Goal: Register for event/course

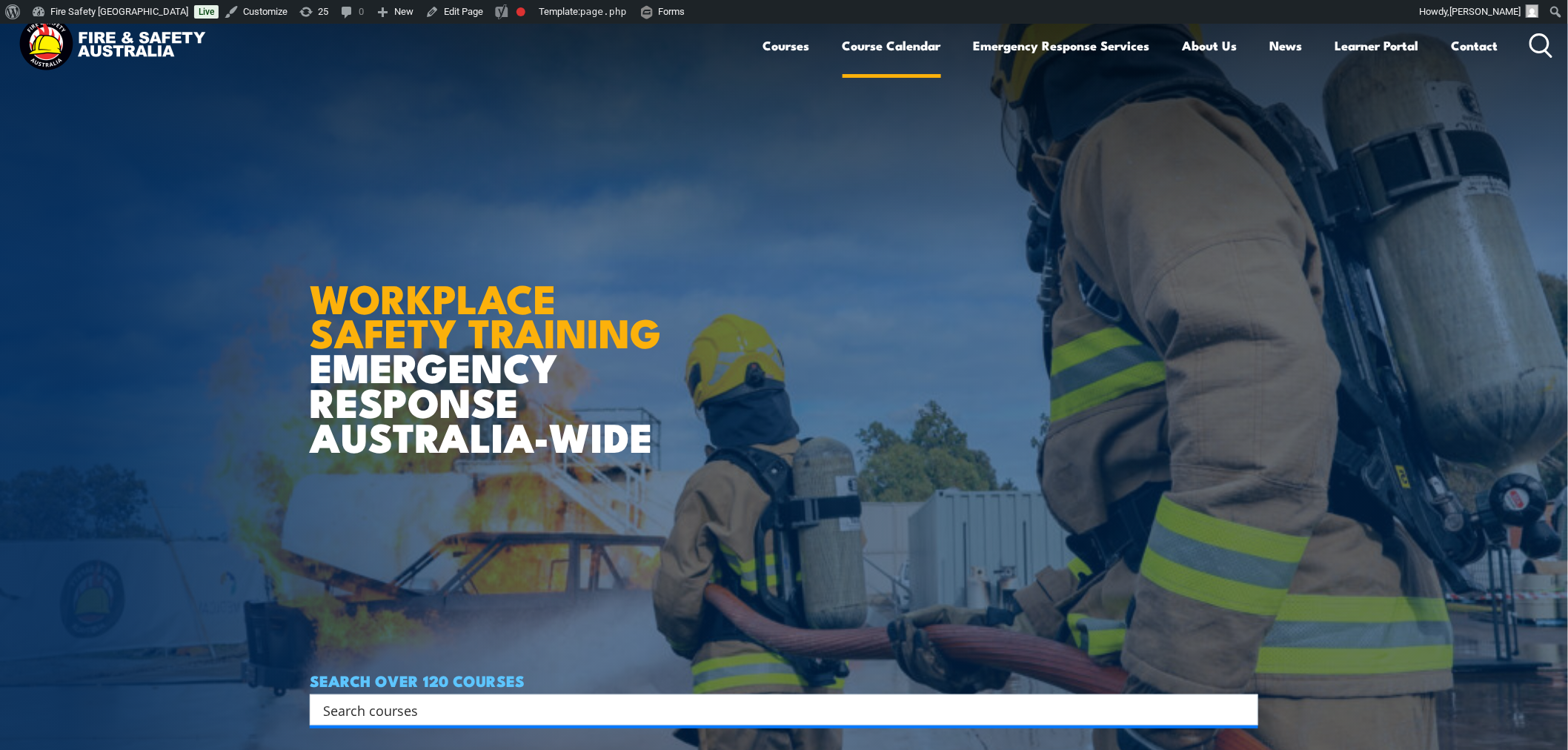
click at [879, 42] on link "Course Calendar" at bounding box center [892, 45] width 98 height 39
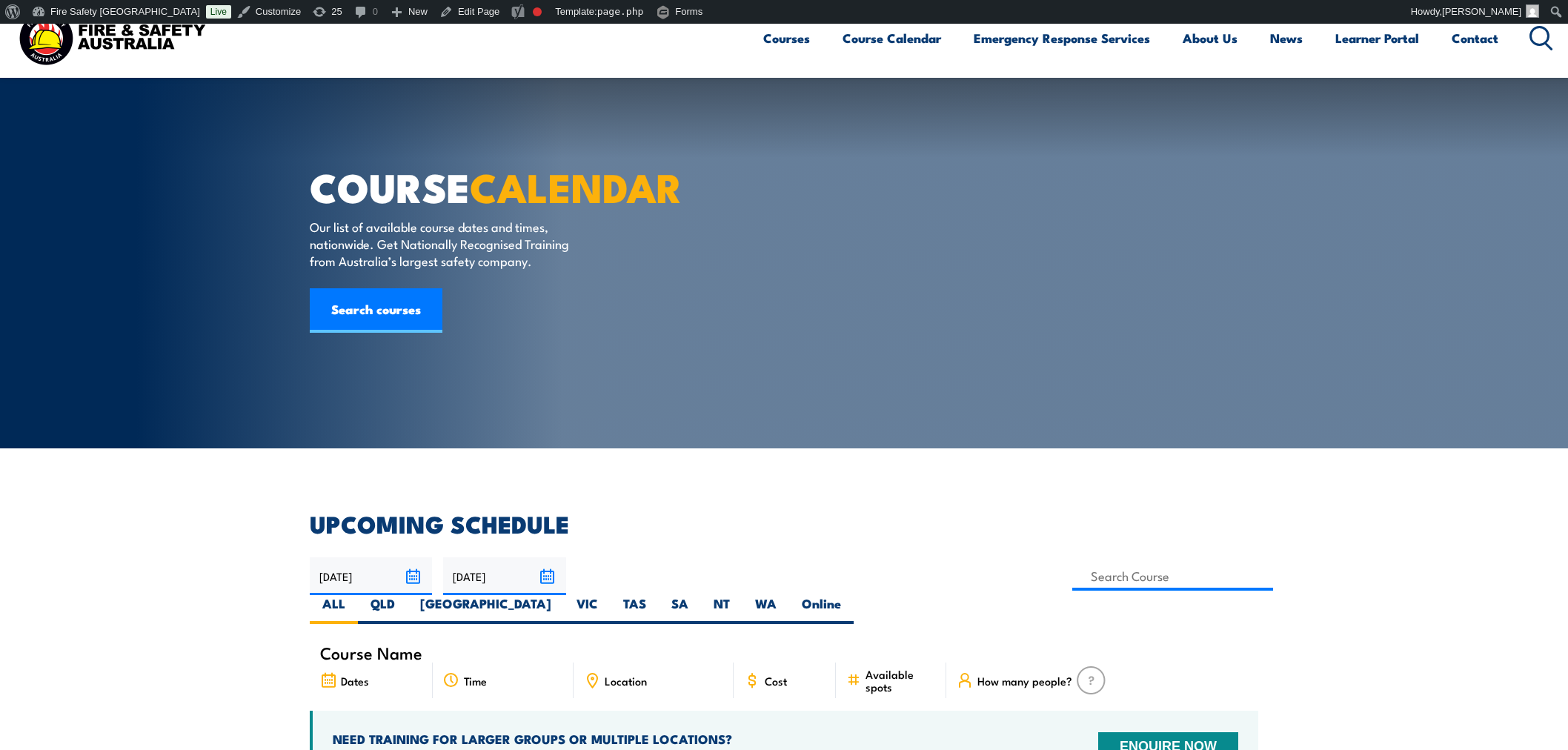
type input "1"
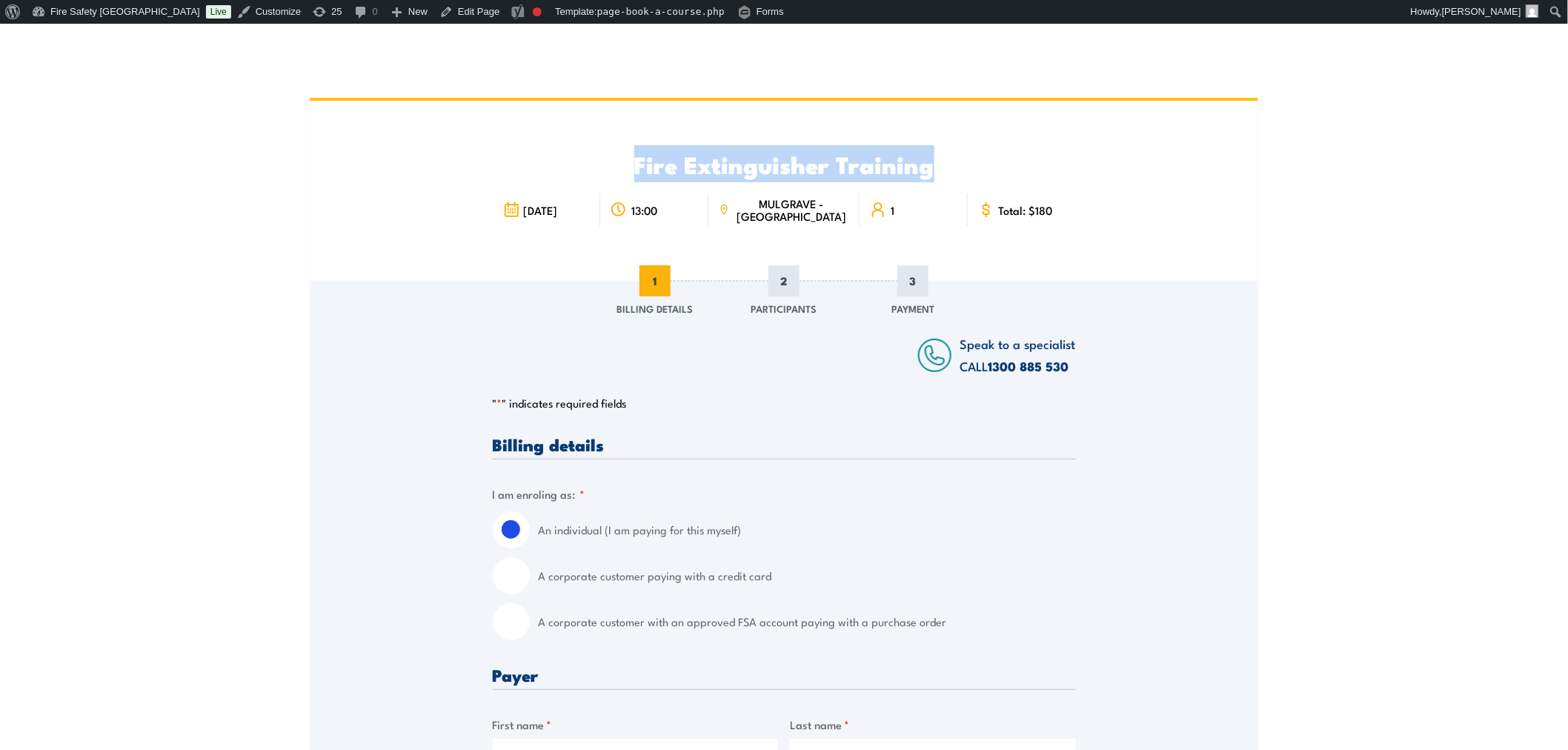
drag, startPoint x: 573, startPoint y: 154, endPoint x: 1254, endPoint y: 168, distance: 681.1
click at [1254, 168] on div "Fire Extinguisher Training 19 September 2025 13:00 1" at bounding box center [783, 191] width 948 height 180
drag, startPoint x: 613, startPoint y: 162, endPoint x: 1168, endPoint y: 139, distance: 555.5
click at [1168, 139] on div "Fire Extinguisher Training 19 September 2025 13:00 1" at bounding box center [783, 191] width 948 height 180
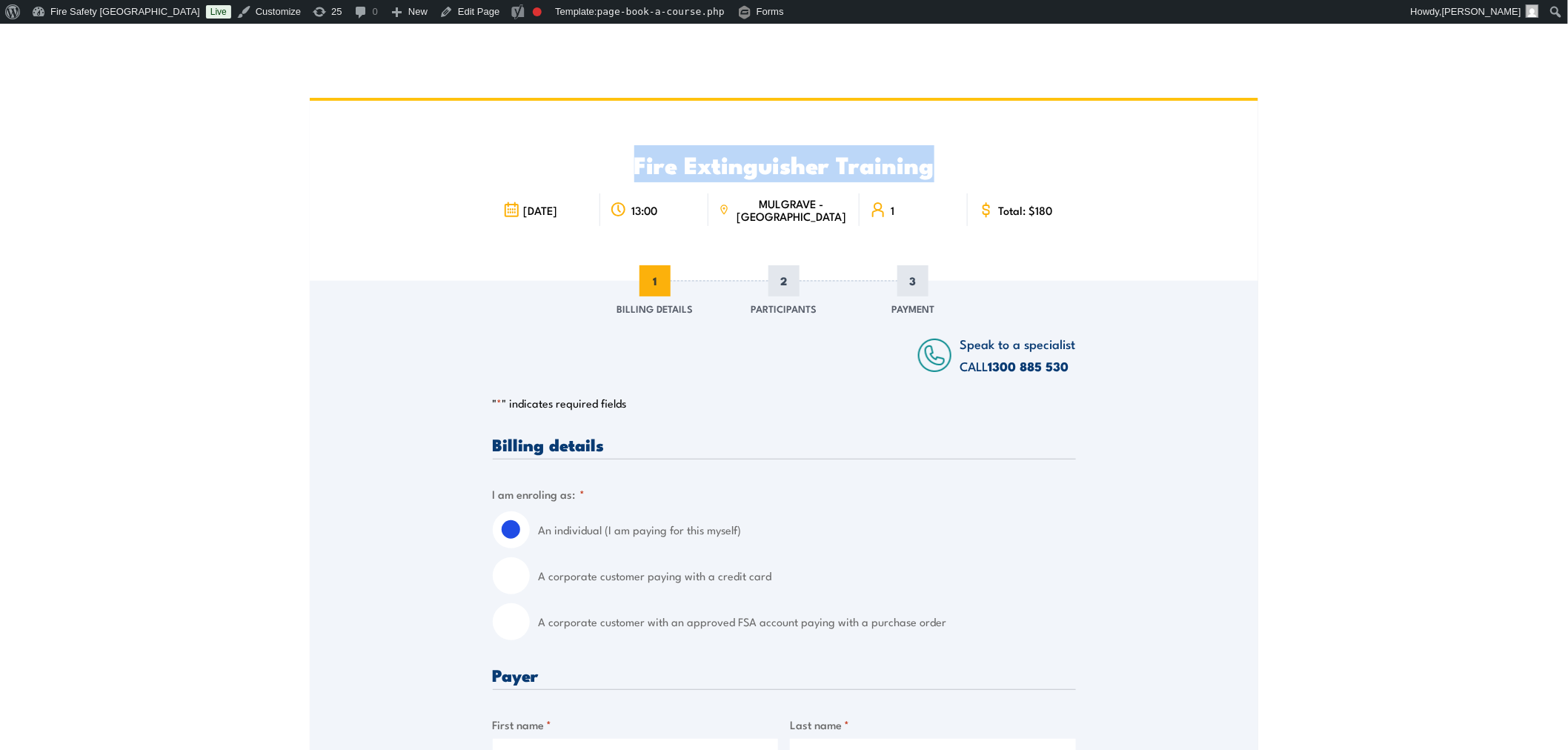
click at [1168, 139] on div "Fire Extinguisher Training 19 September 2025 13:00 1" at bounding box center [783, 191] width 948 height 180
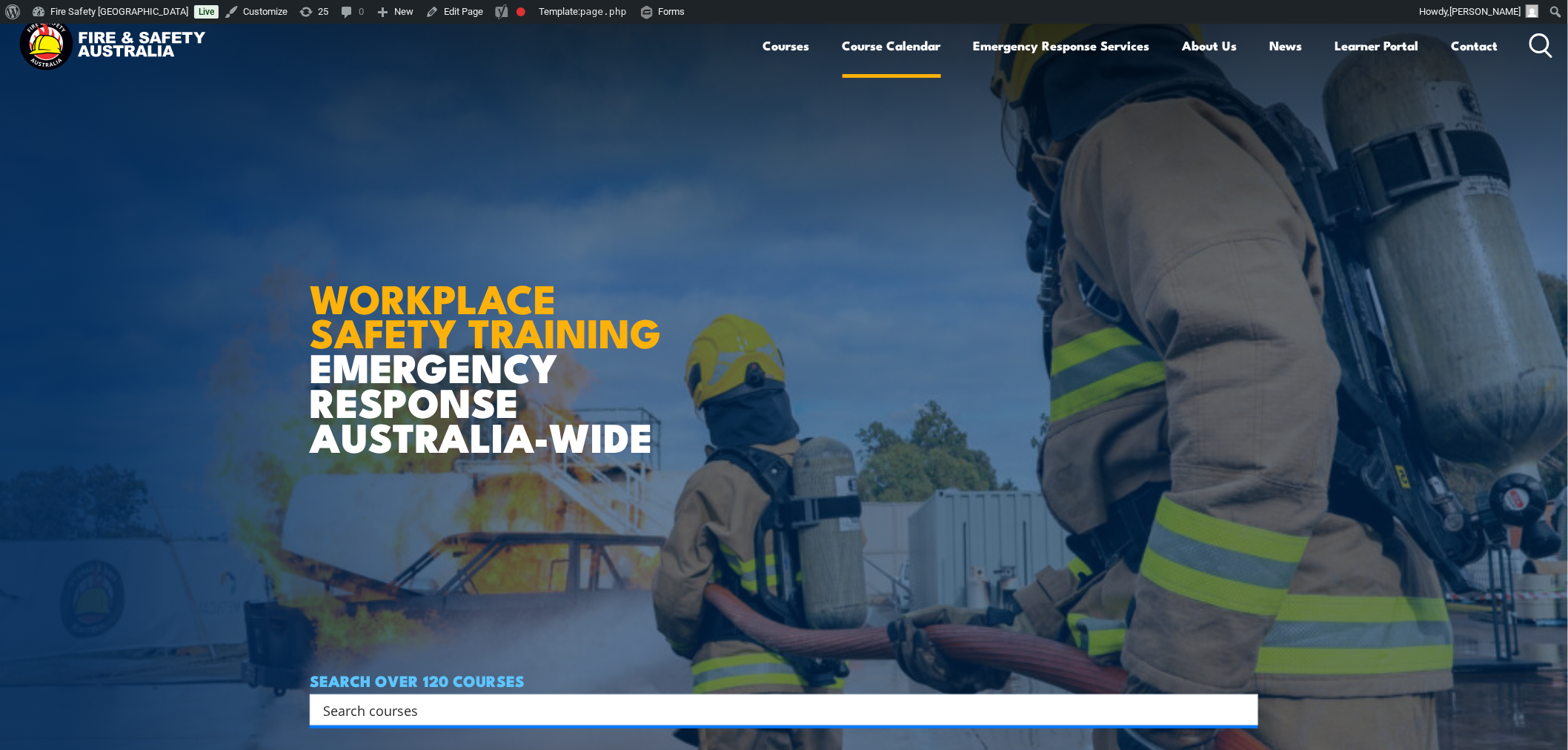
click at [869, 41] on link "Course Calendar" at bounding box center [892, 45] width 98 height 39
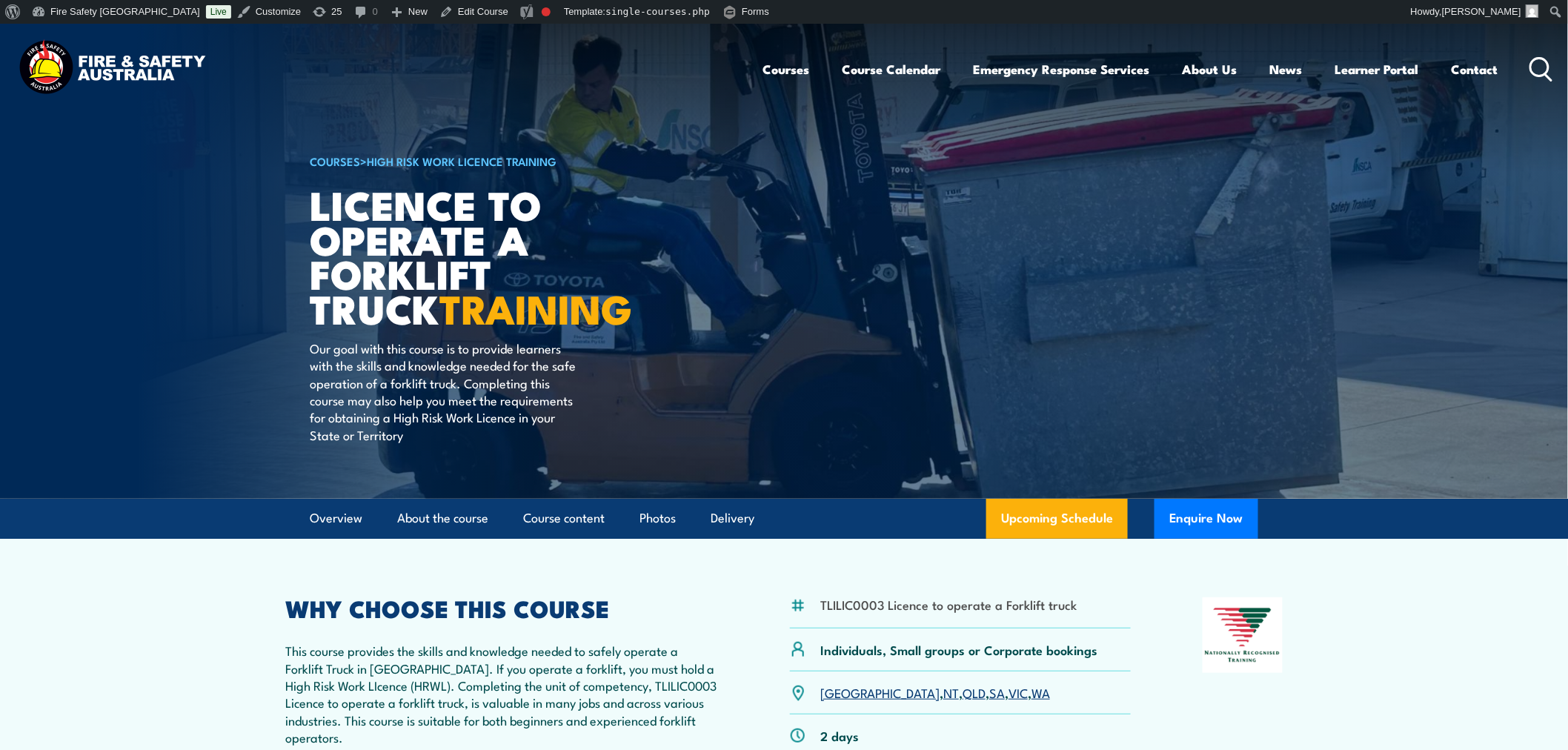
click at [194, 269] on img at bounding box center [784, 261] width 1568 height 475
click at [433, 34] on link "Duplicate This as draft" at bounding box center [492, 38] width 118 height 19
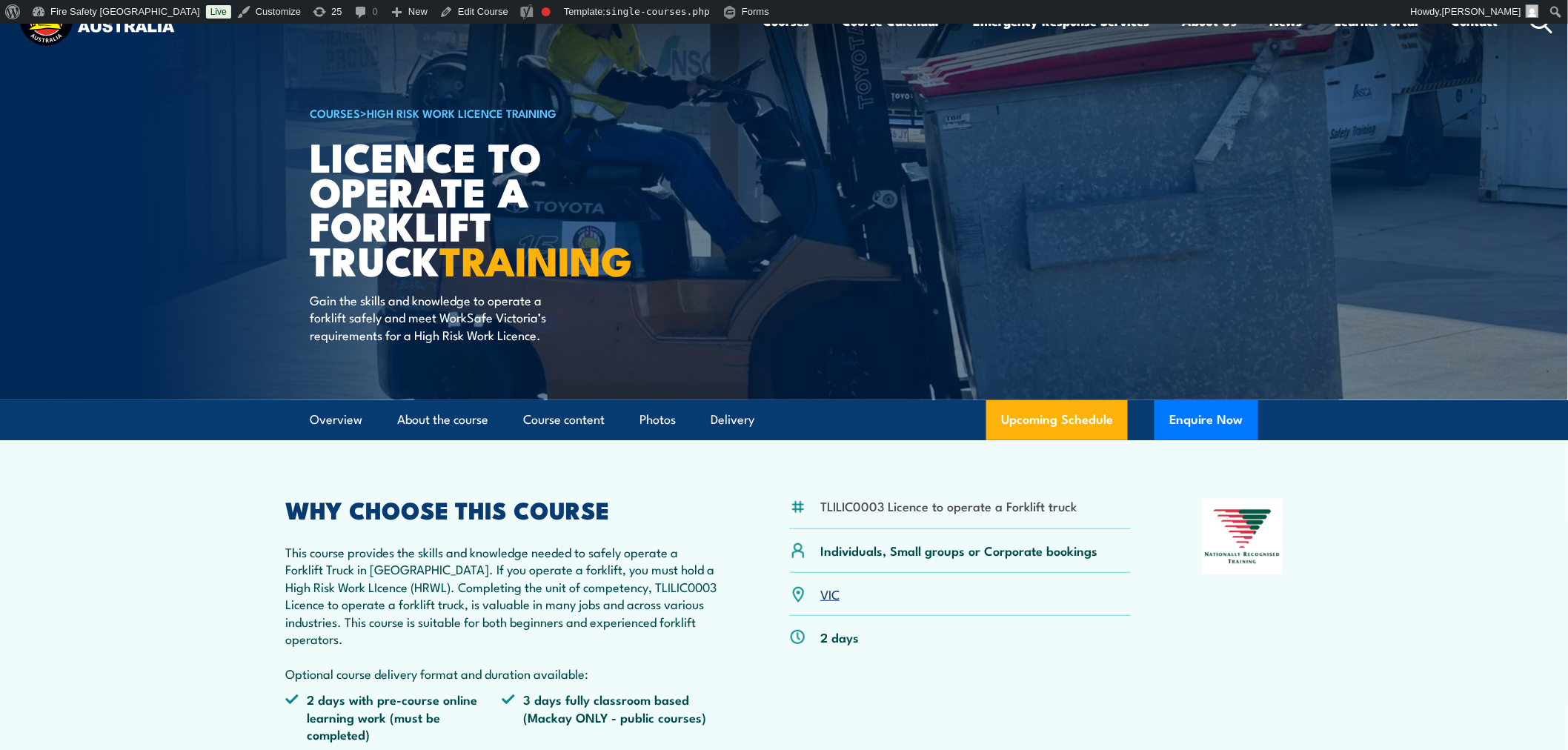
scroll to position [27, 0]
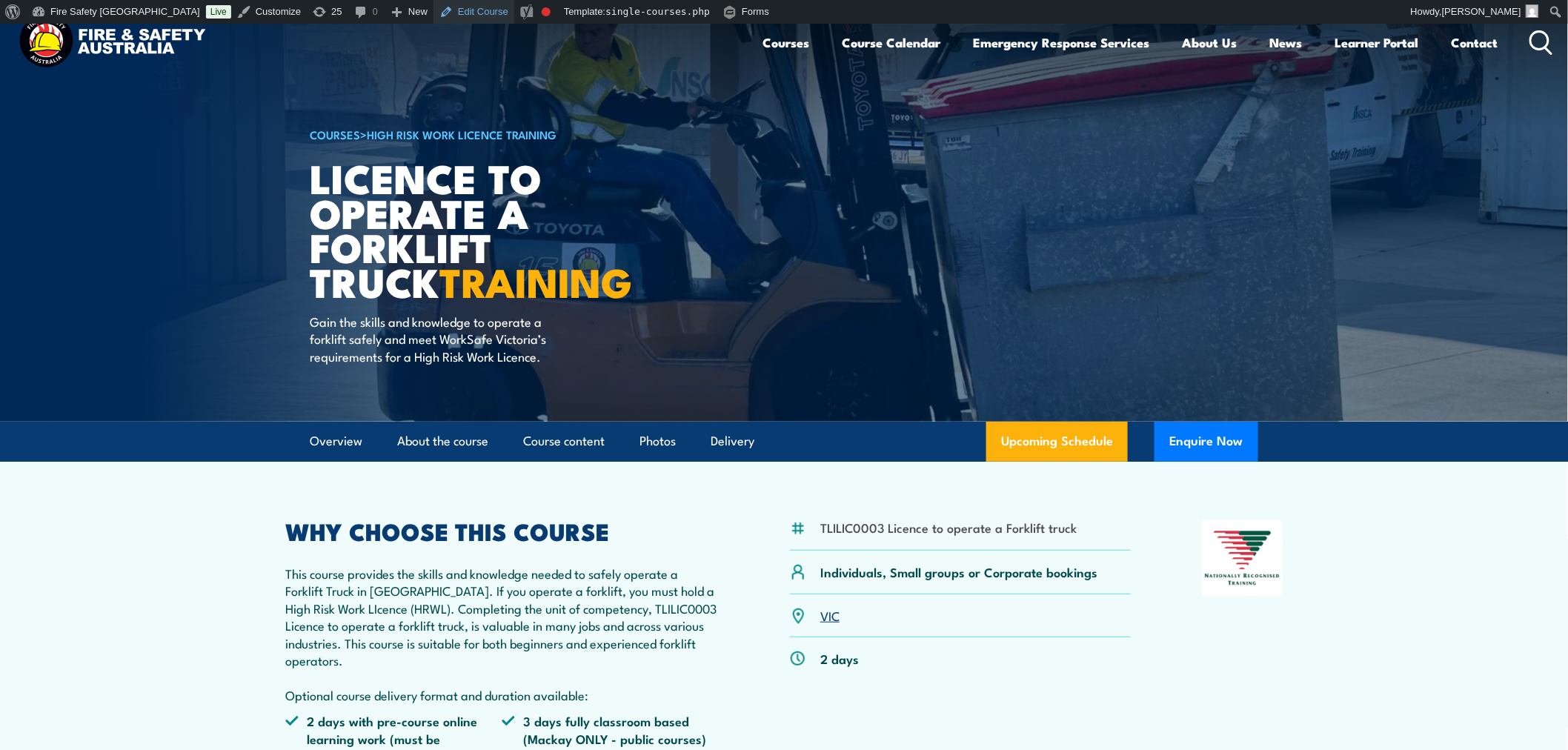
click at [433, 13] on link "Edit Course" at bounding box center [474, 11] width 81 height 23
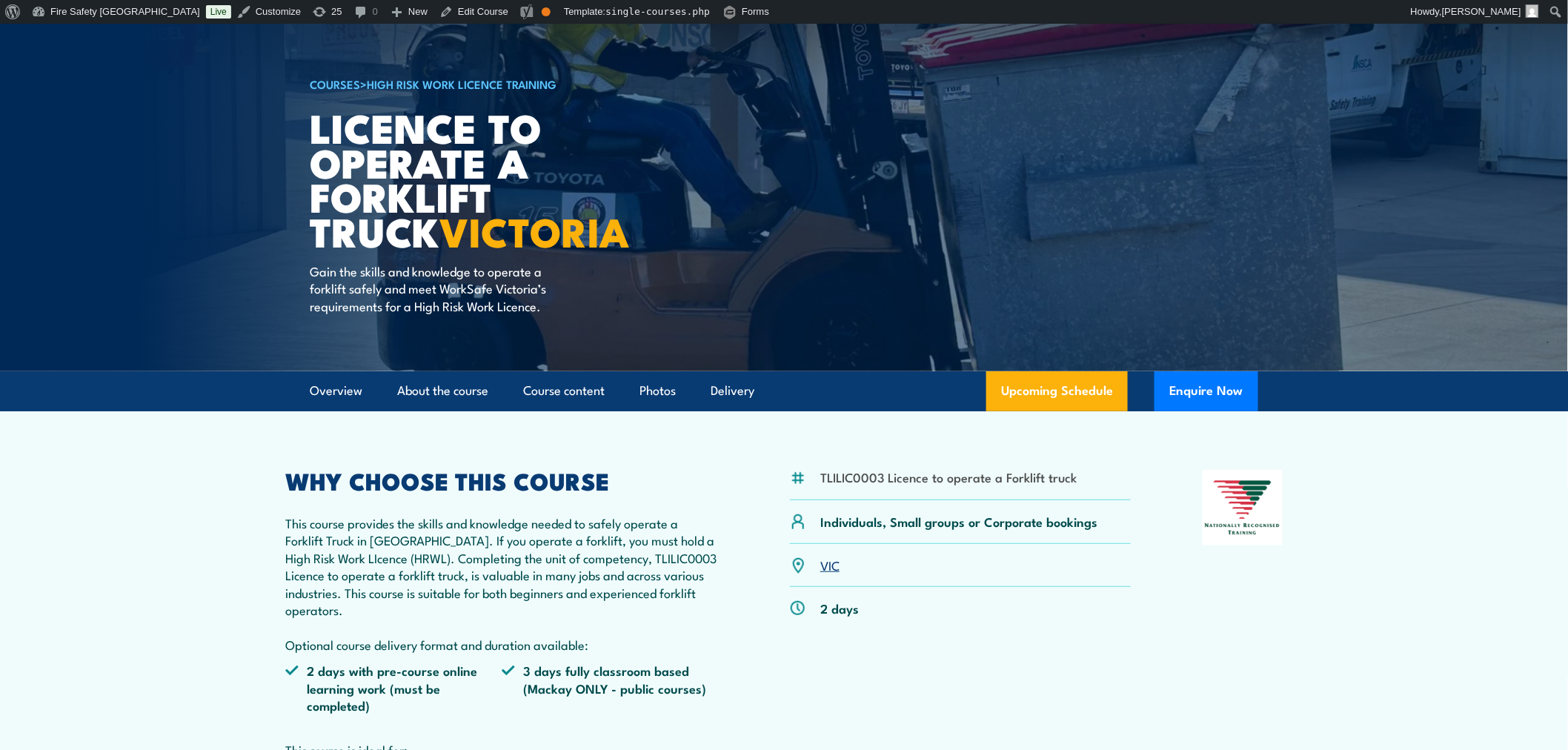
scroll to position [82, 0]
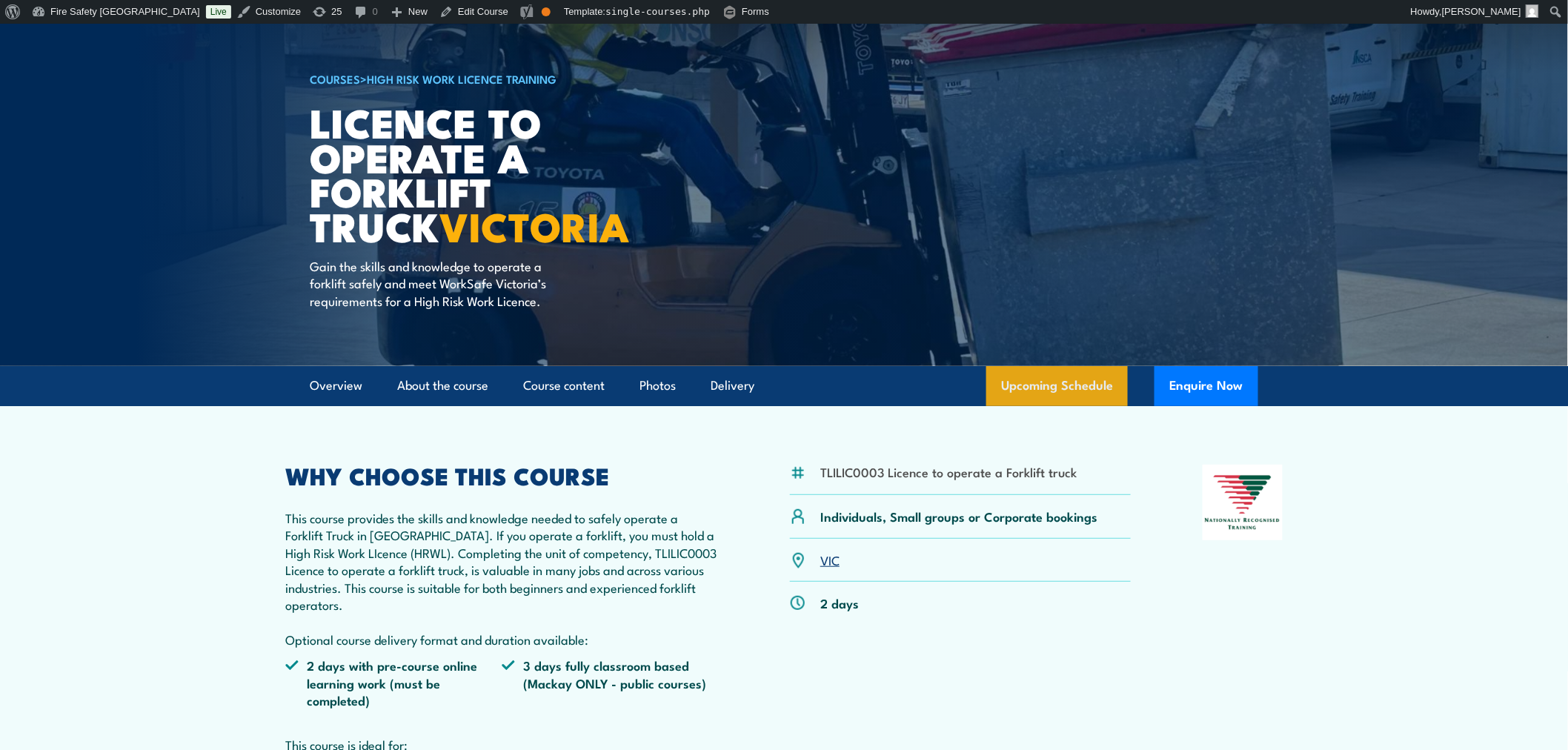
click at [1014, 383] on link "Upcoming Schedule" at bounding box center [1057, 386] width 142 height 40
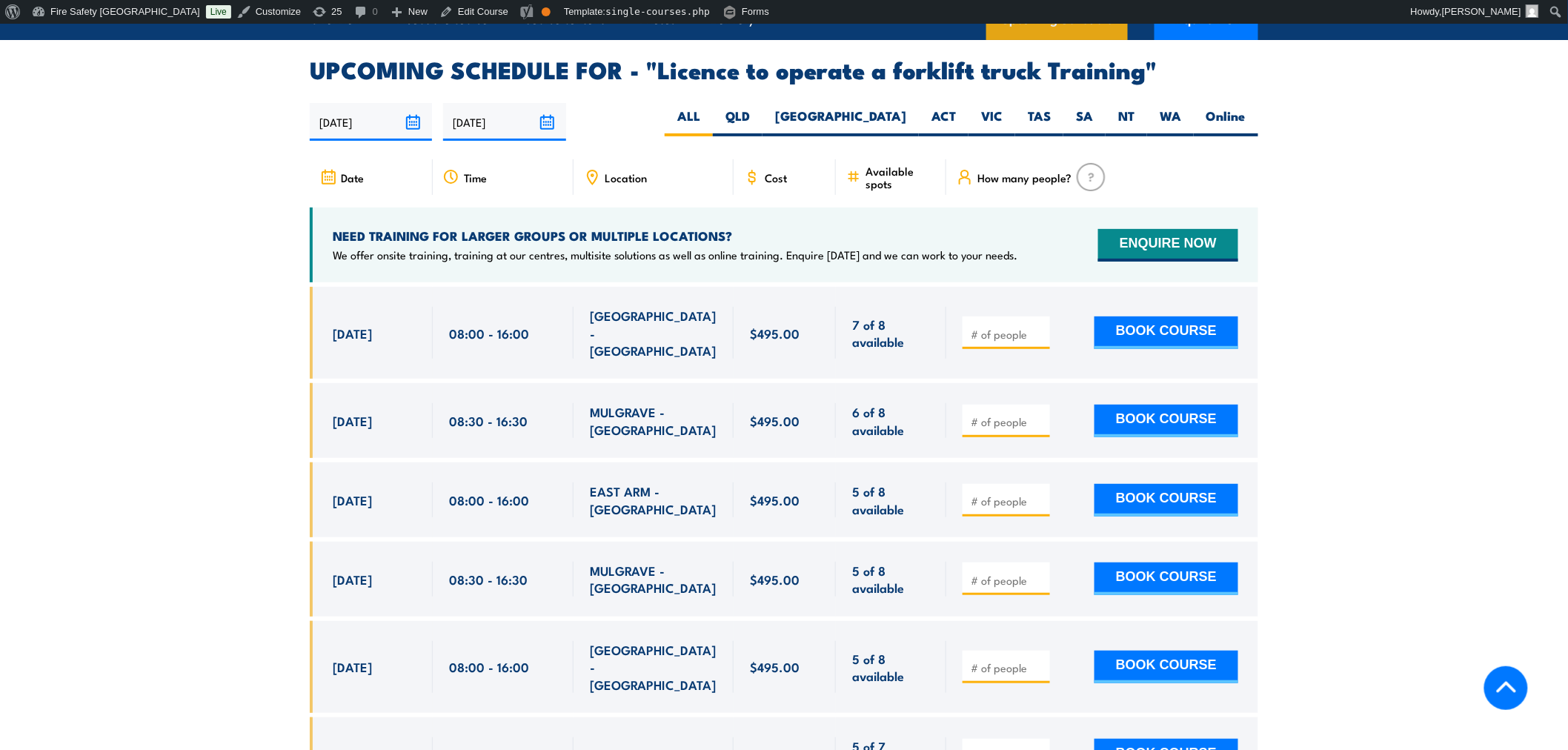
scroll to position [2429, 0]
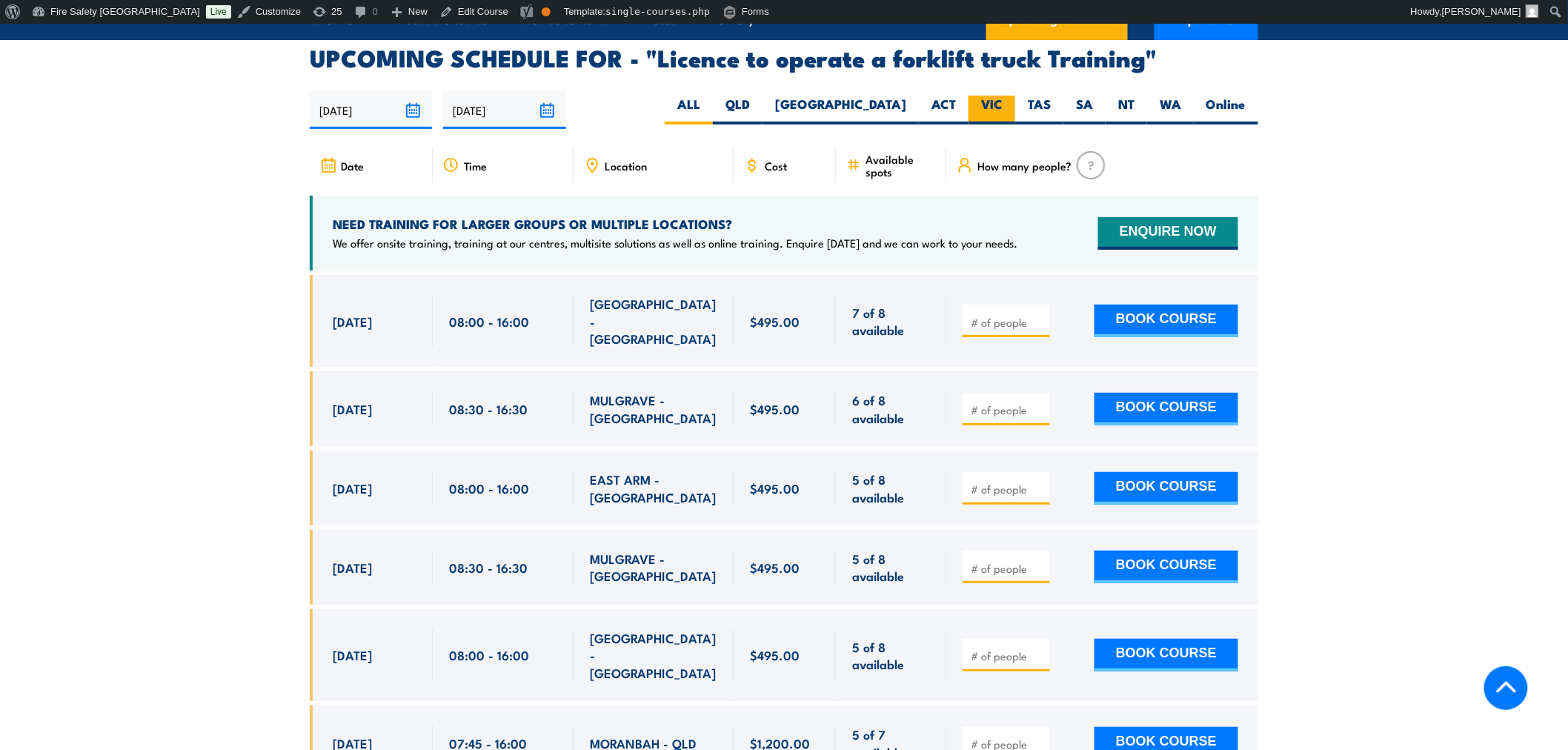
click at [989, 96] on label "VIC" at bounding box center [992, 110] width 47 height 29
click at [1002, 96] on input "VIC" at bounding box center [1007, 101] width 10 height 10
radio input "true"
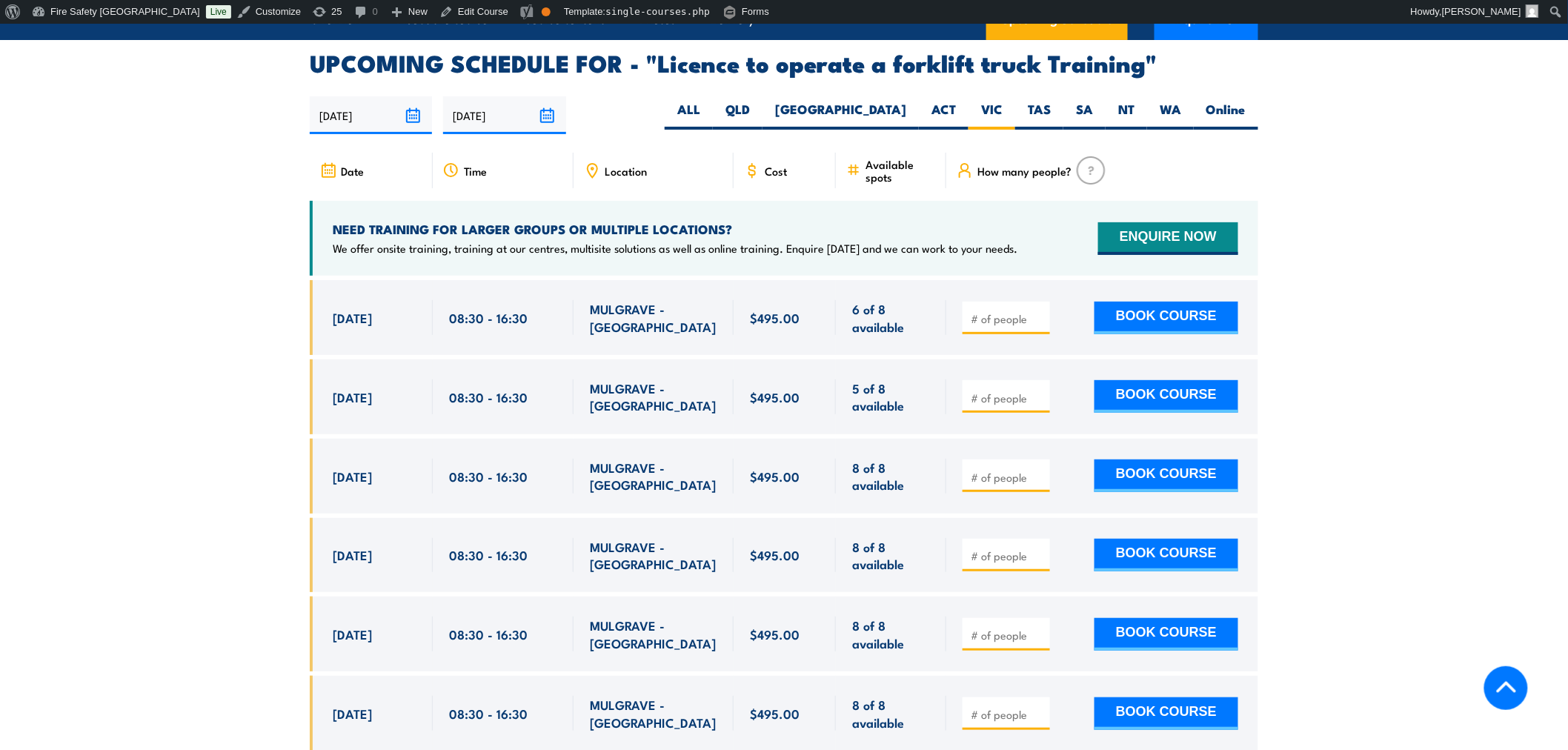
scroll to position [2429, 0]
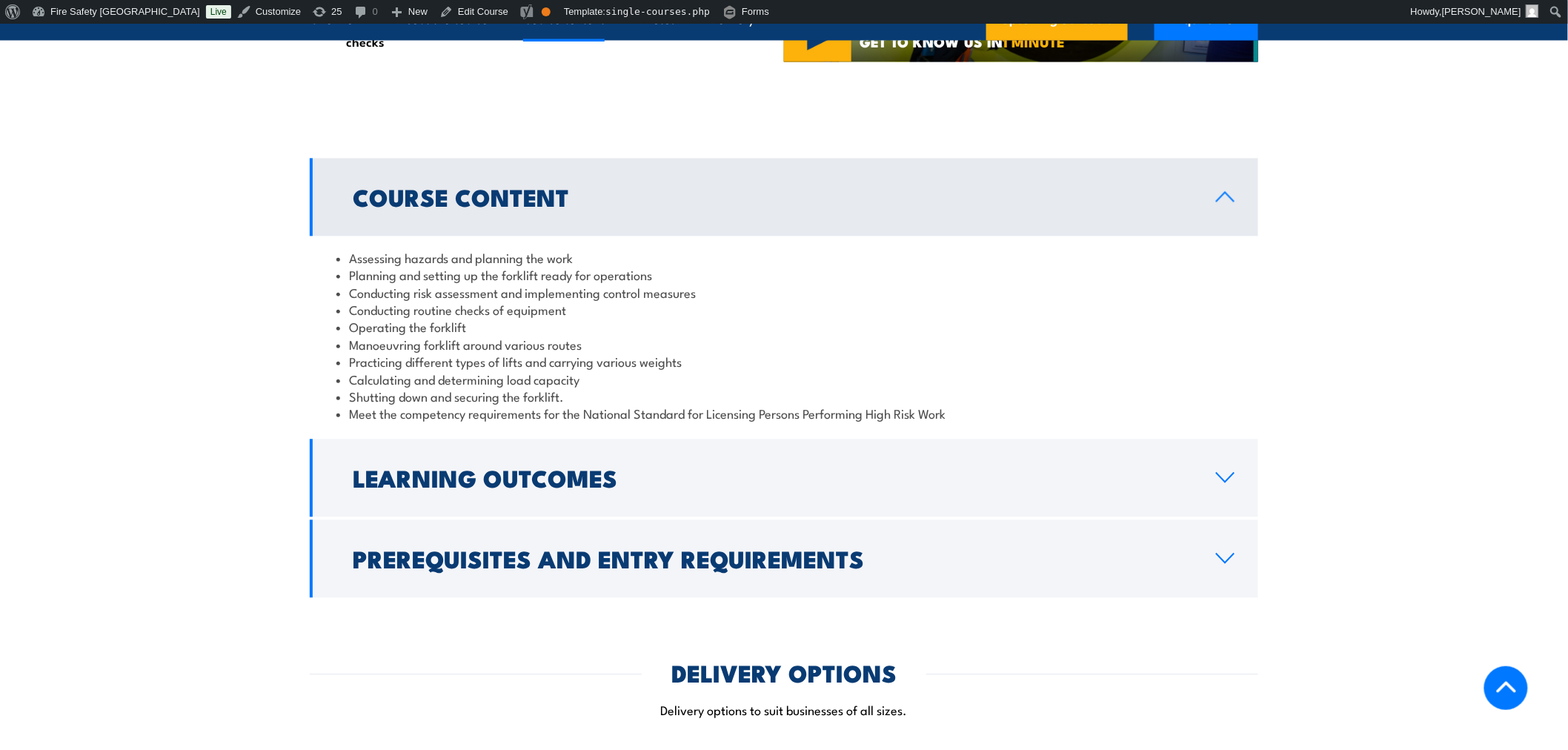
scroll to position [1234, 0]
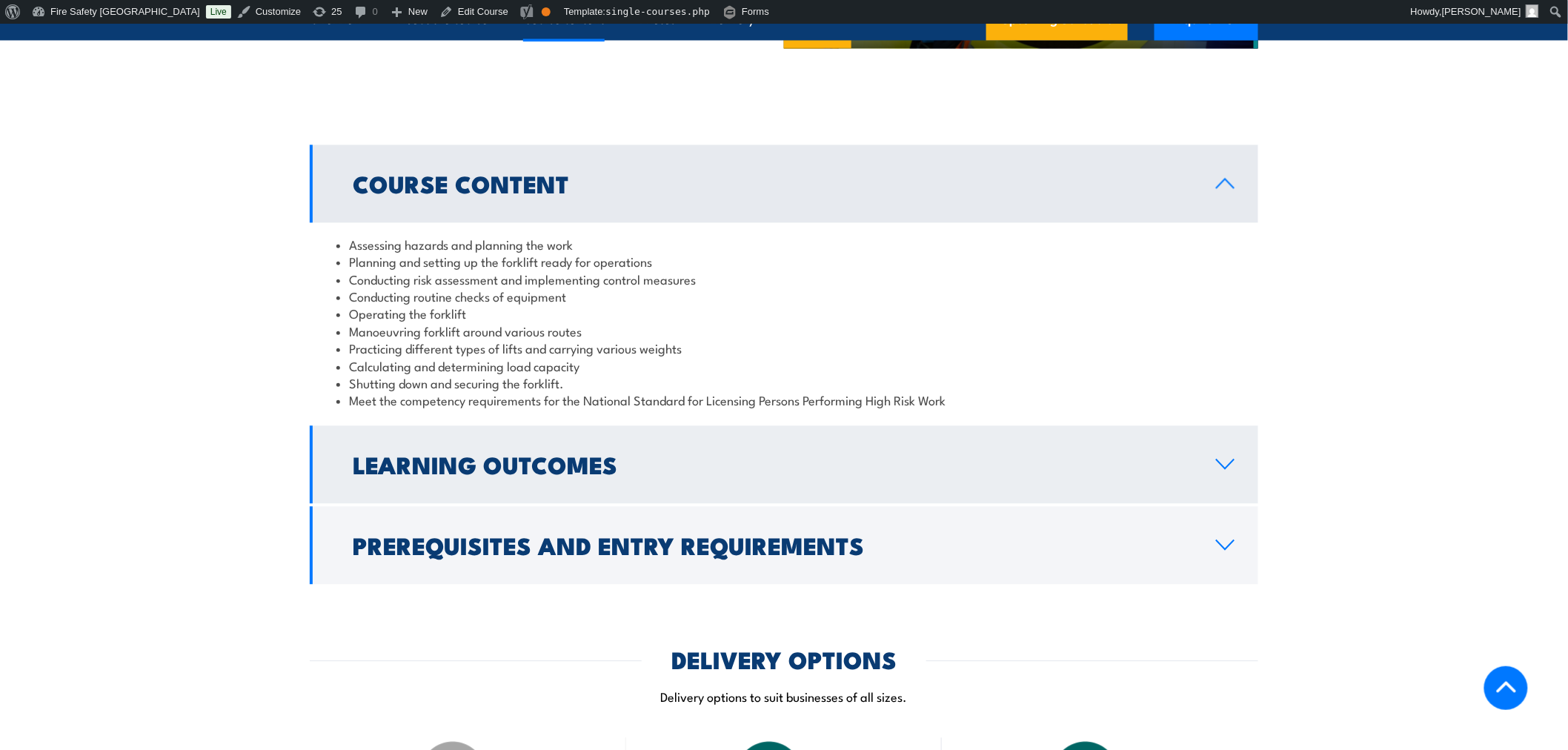
click at [1168, 473] on link "Learning Outcomes" at bounding box center [783, 464] width 948 height 78
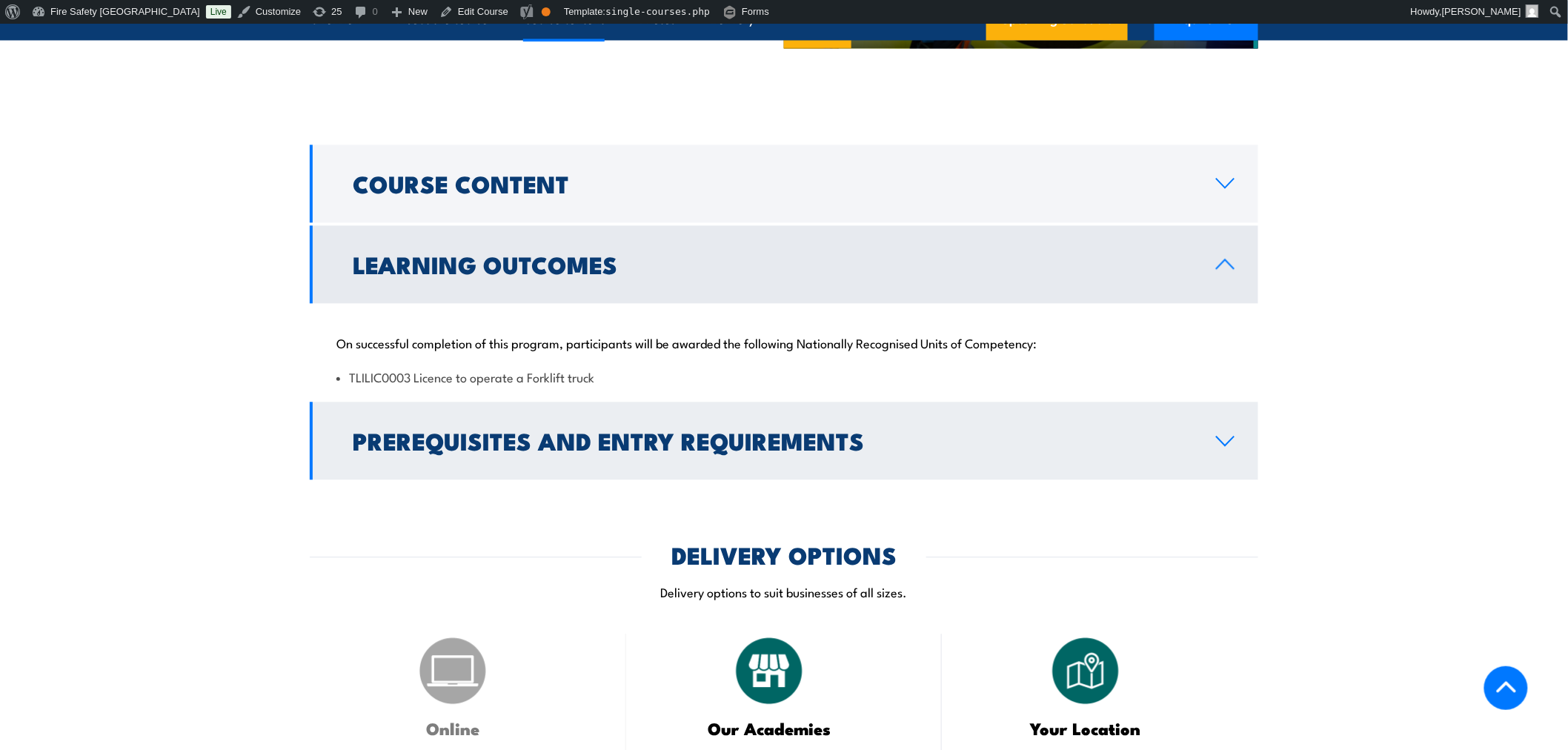
click at [1155, 435] on h2 "Prerequisites and Entry Requirements" at bounding box center [773, 440] width 840 height 21
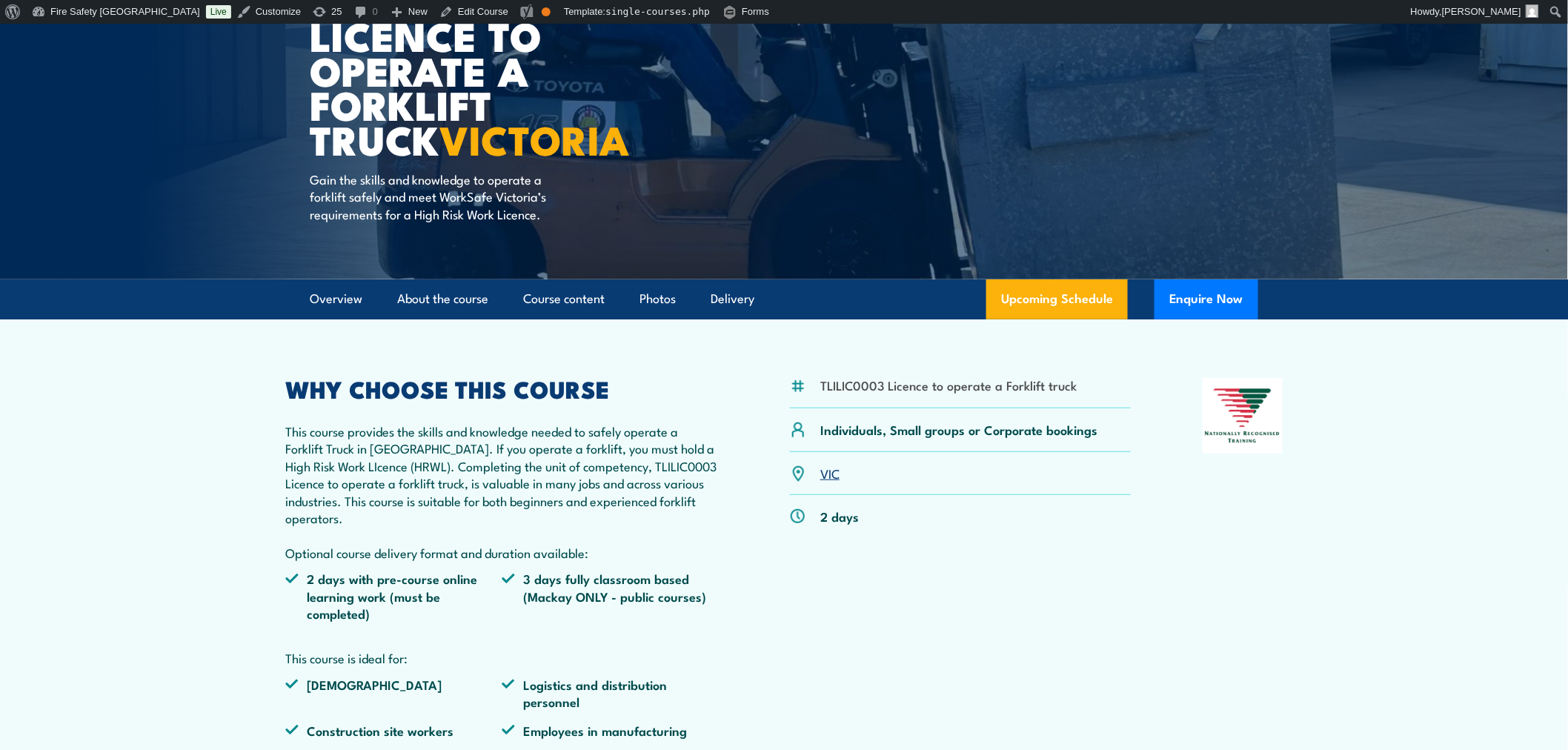
scroll to position [0, 0]
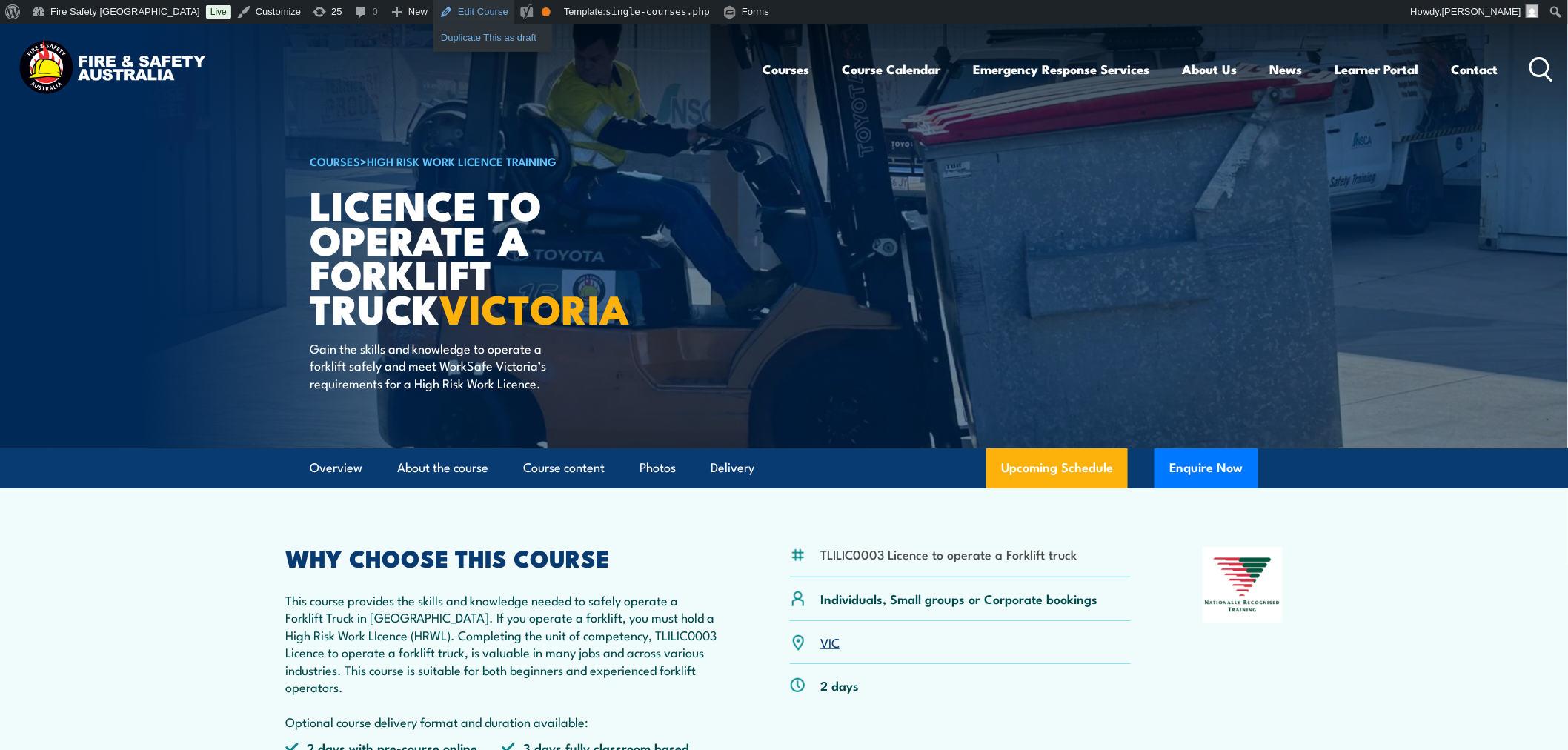
click at [433, 39] on link "Duplicate This as draft" at bounding box center [492, 38] width 118 height 19
